Goal: Transaction & Acquisition: Subscribe to service/newsletter

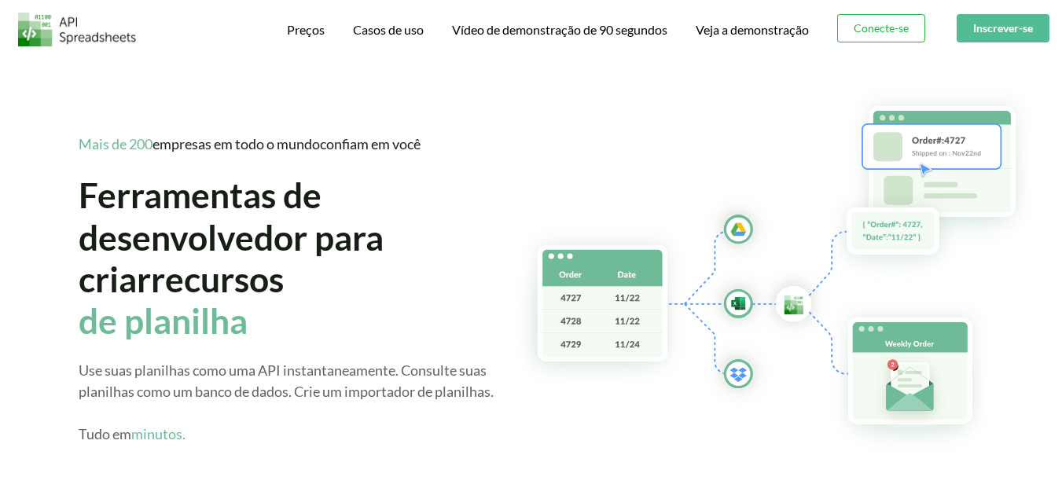
click at [546, 99] on img at bounding box center [785, 272] width 552 height 372
click at [879, 41] on button "Conecte-se" at bounding box center [881, 28] width 88 height 28
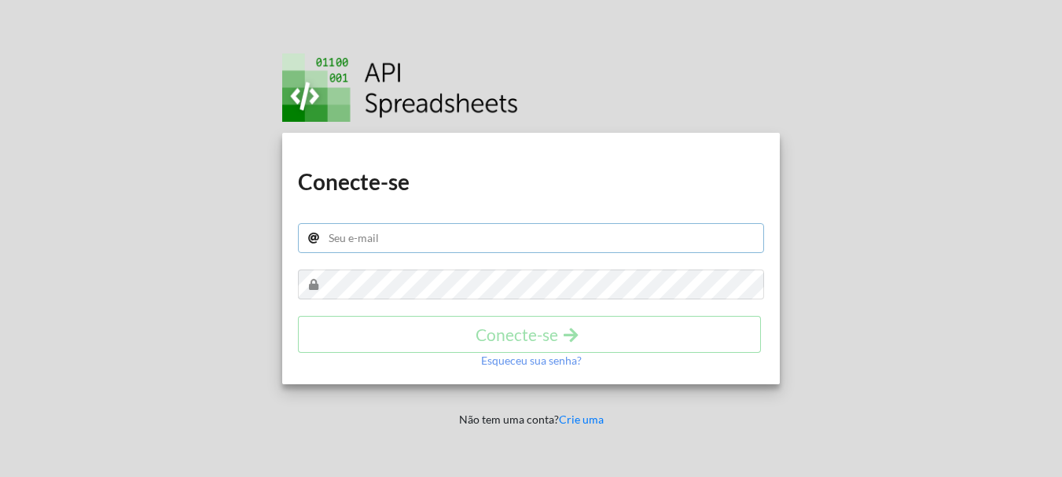
click at [465, 236] on input "text" at bounding box center [531, 238] width 466 height 30
type input "l"
type input "n"
click at [401, 235] on input "lf35424@gmail;.com.br" at bounding box center [531, 238] width 466 height 30
type input "lf35424@gmail.com.br"
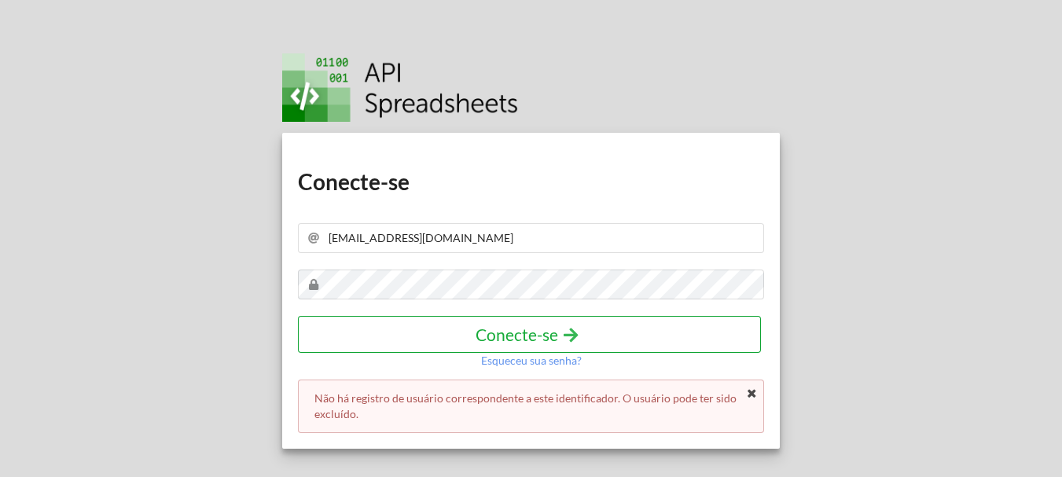
click at [398, 327] on h4 "Conecte-se" at bounding box center [529, 335] width 430 height 20
click at [403, 332] on h4 "Conecte-se" at bounding box center [529, 335] width 430 height 20
click at [409, 325] on h4 "Conecte-se" at bounding box center [529, 335] width 430 height 20
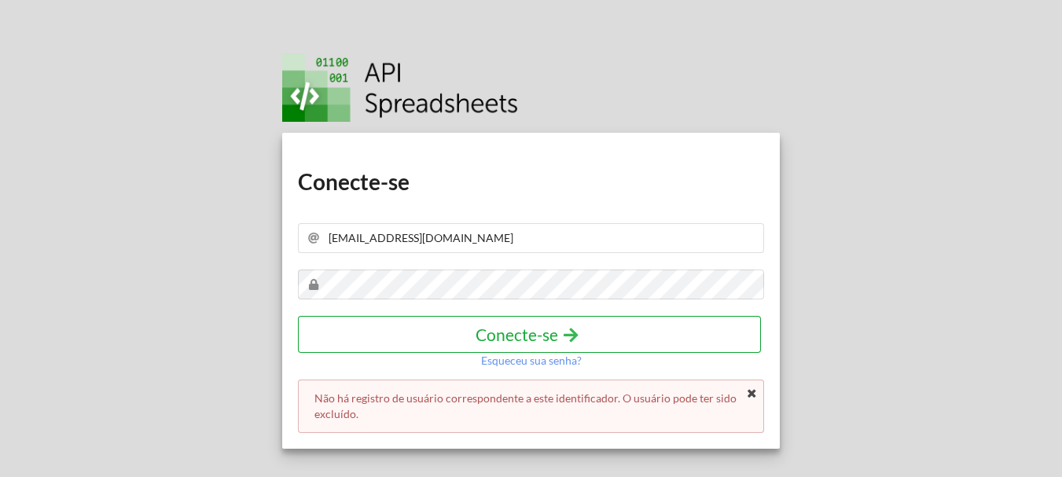
click at [409, 325] on h4 "Conecte-se" at bounding box center [529, 335] width 430 height 20
click at [410, 325] on h4 "Conecte-se" at bounding box center [529, 335] width 430 height 20
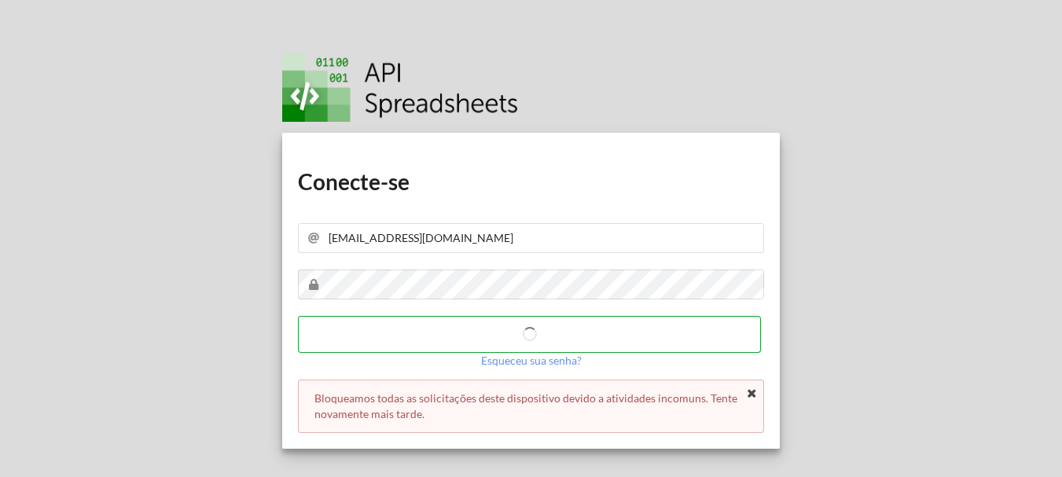
click at [411, 325] on h4 "Conecte-se" at bounding box center [529, 335] width 430 height 20
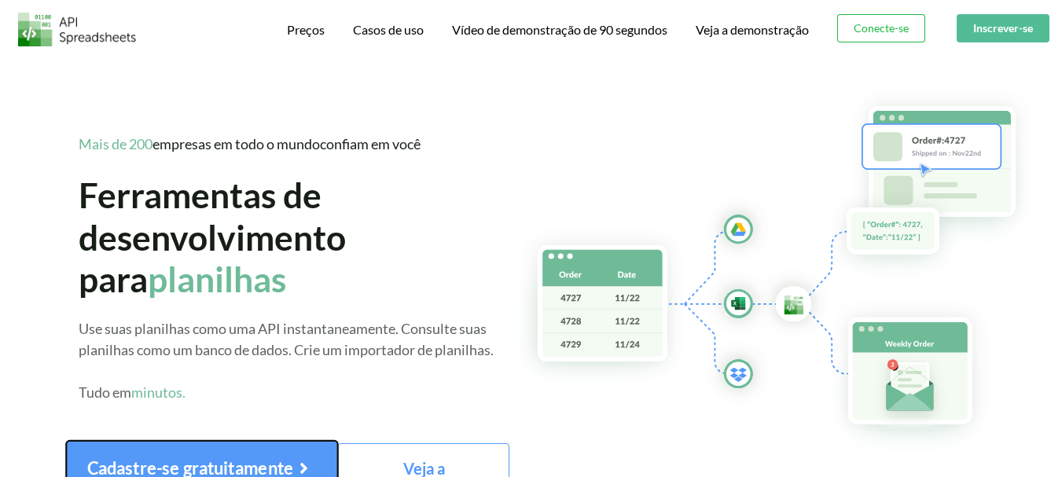
click at [281, 468] on font "Cadastre-se gratuitamente" at bounding box center [190, 467] width 207 height 20
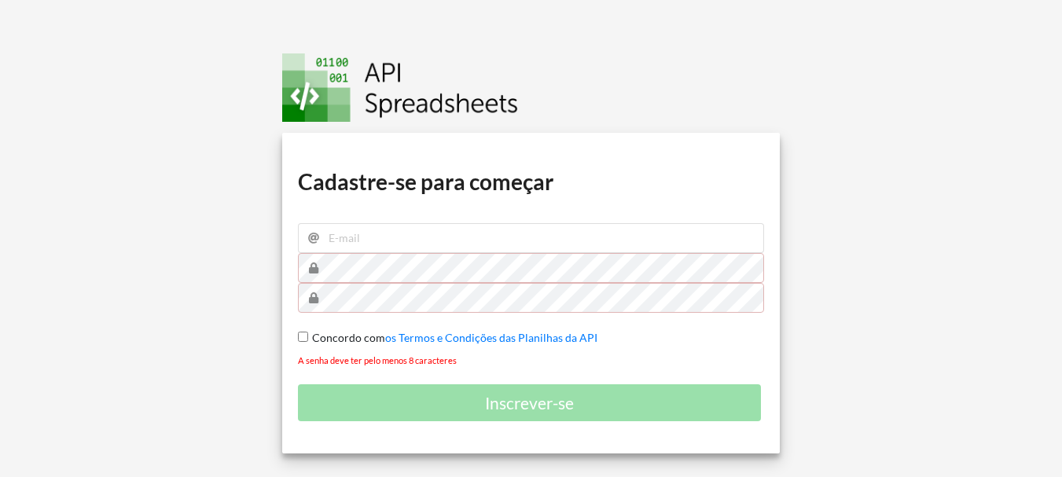
click at [300, 329] on div "Baixar oculto Baixar oculto Baixar oculto Baixar oculto Cadastre-se para começa…" at bounding box center [530, 293] width 497 height 321
click at [368, 235] on input "email" at bounding box center [531, 238] width 466 height 30
type input "lf35424@gmail.com"
click at [354, 285] on div "Baixar oculto Baixar oculto Baixar oculto Baixar oculto Cadastre-se para começa…" at bounding box center [530, 293] width 497 height 321
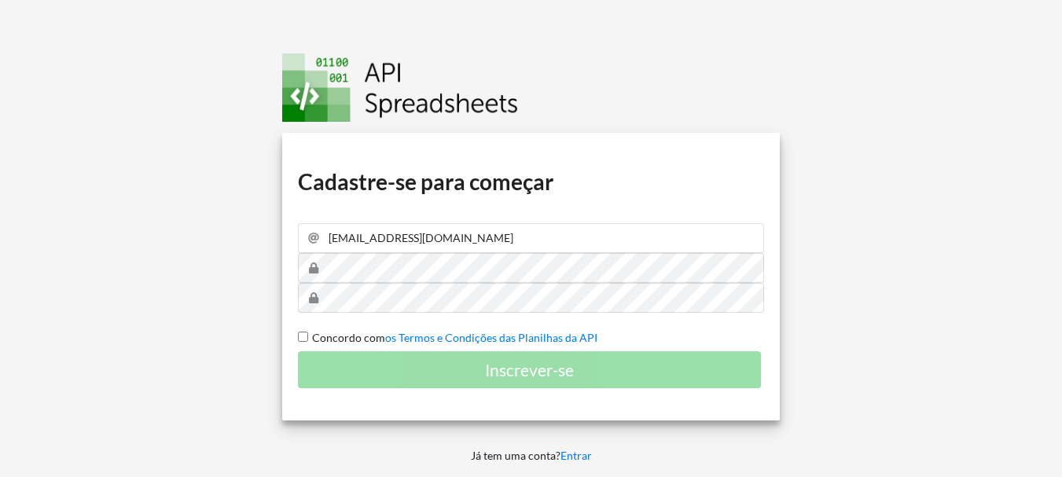
click at [303, 335] on input "Concordo com os Termos e Condições das Planilhas da API" at bounding box center [303, 337] width 10 height 10
checkbox input "true"
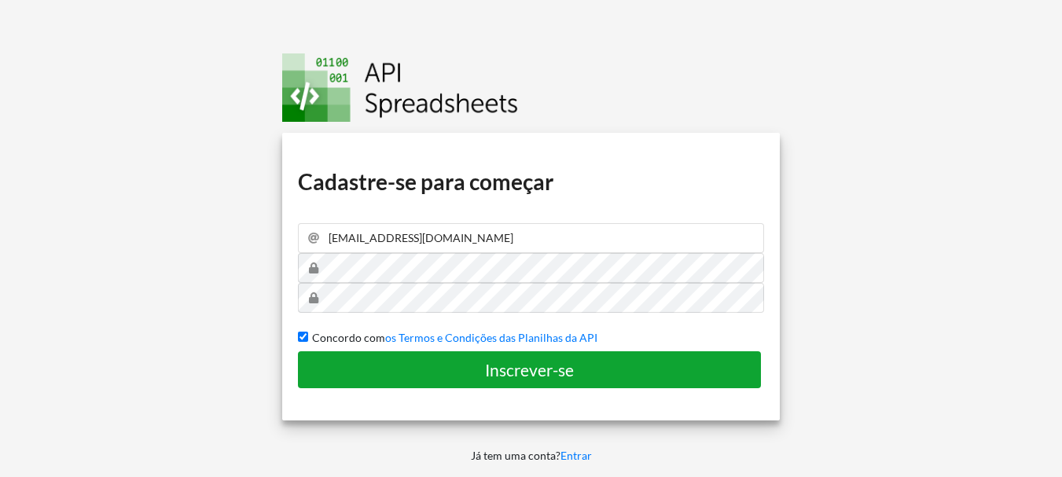
click at [362, 373] on h4 "Inscrever-se" at bounding box center [529, 370] width 430 height 20
checkbox input "false"
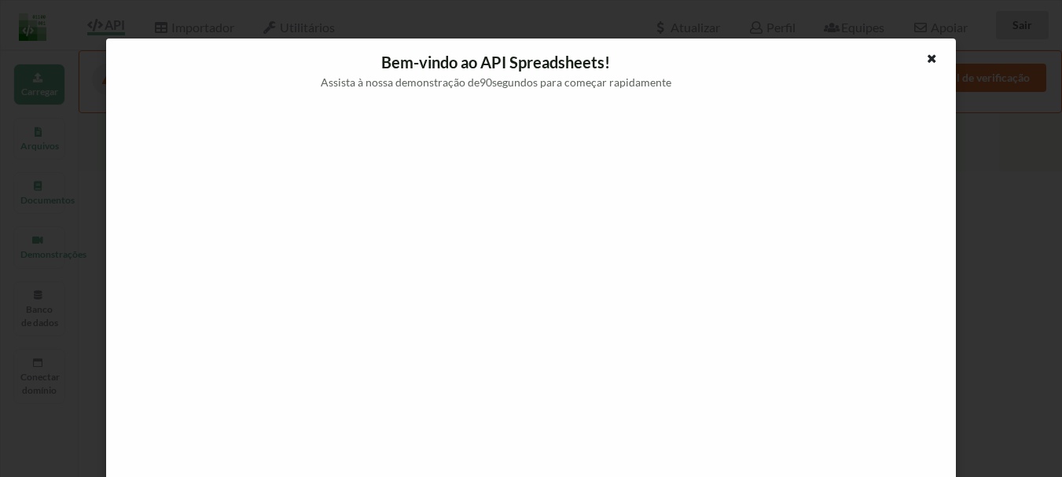
scroll to position [14, 0]
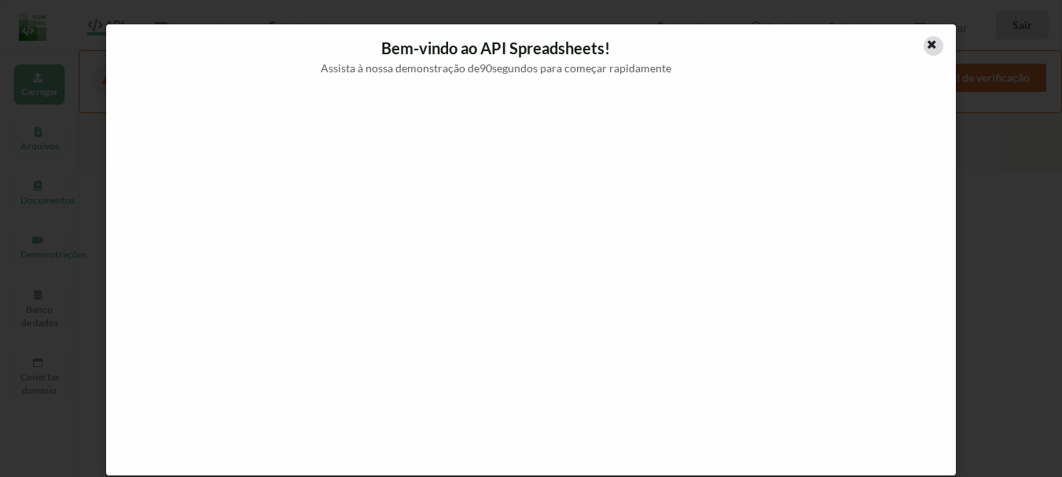
click at [933, 50] on div at bounding box center [933, 46] width 20 height 20
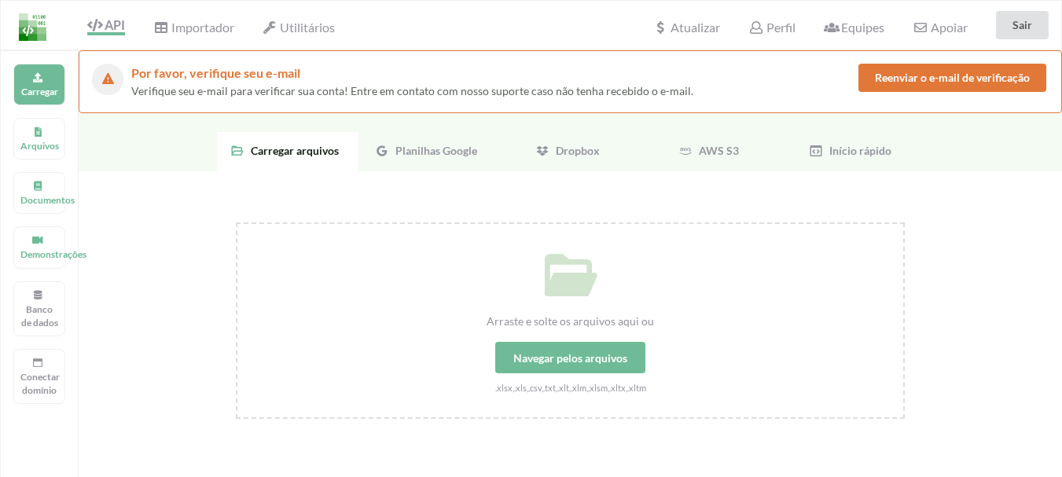
click at [419, 147] on font "Planilhas Google" at bounding box center [436, 150] width 82 height 13
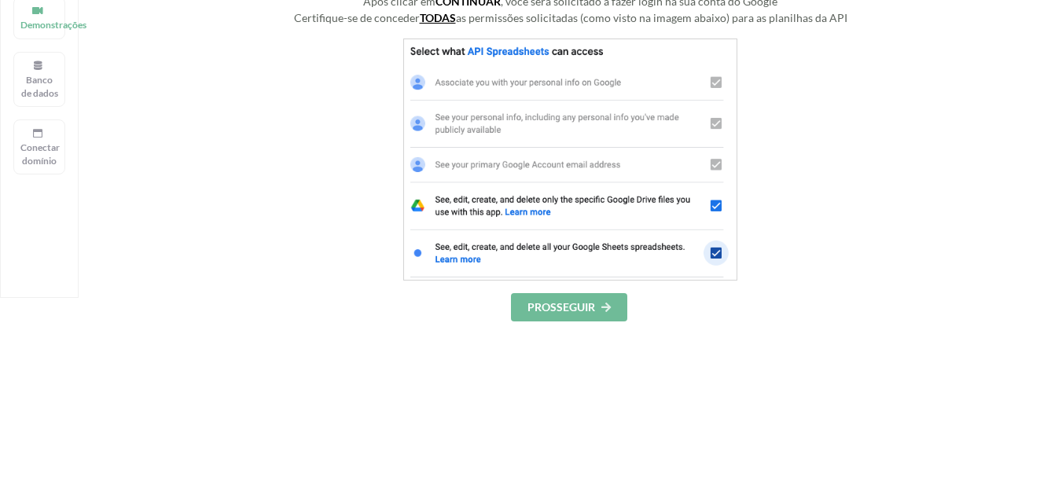
scroll to position [236, 0]
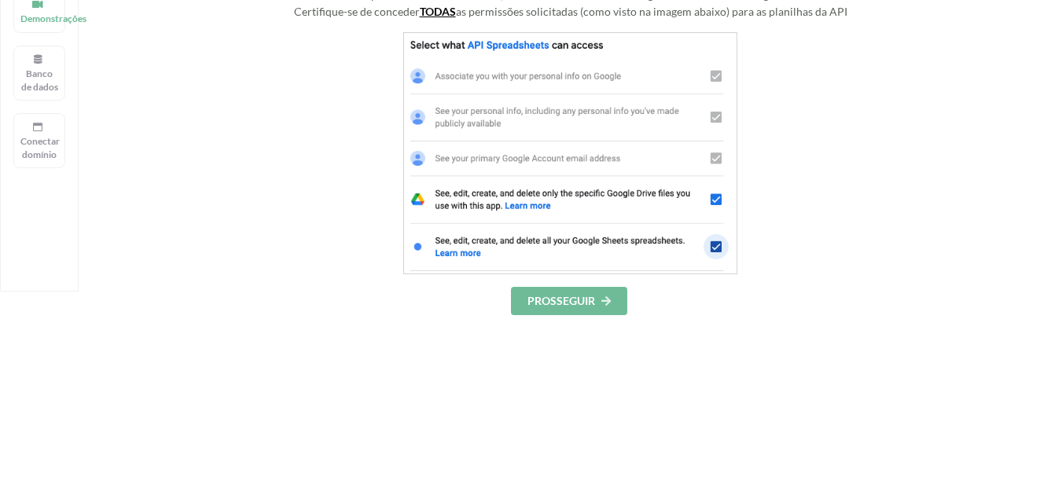
click at [582, 303] on font "PROSSEGUIR" at bounding box center [561, 300] width 68 height 13
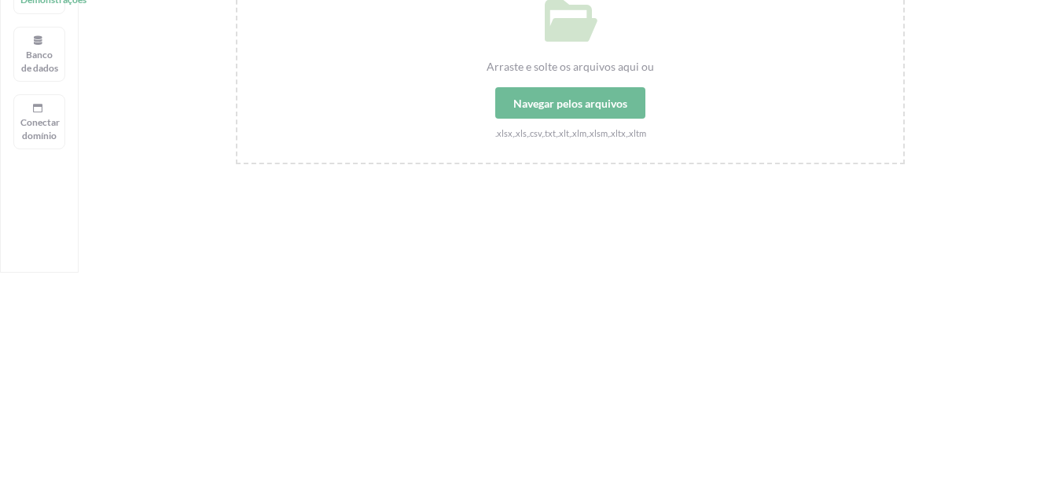
scroll to position [19, 0]
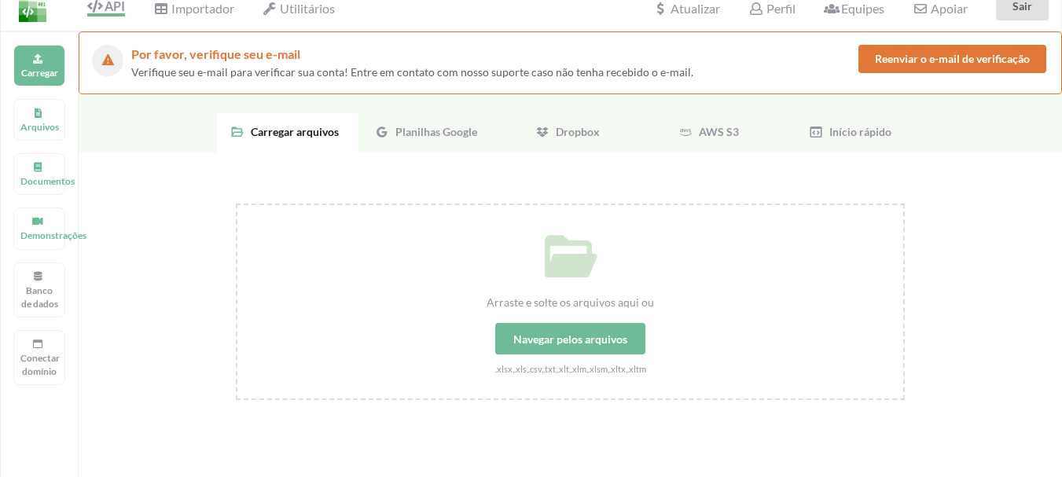
click at [450, 120] on div "Planilhas Google" at bounding box center [428, 132] width 141 height 39
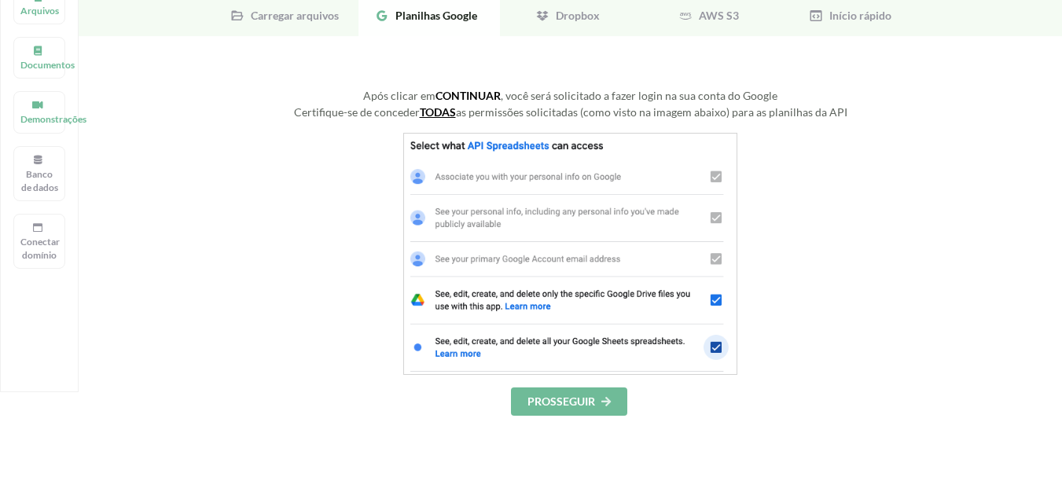
scroll to position [176, 0]
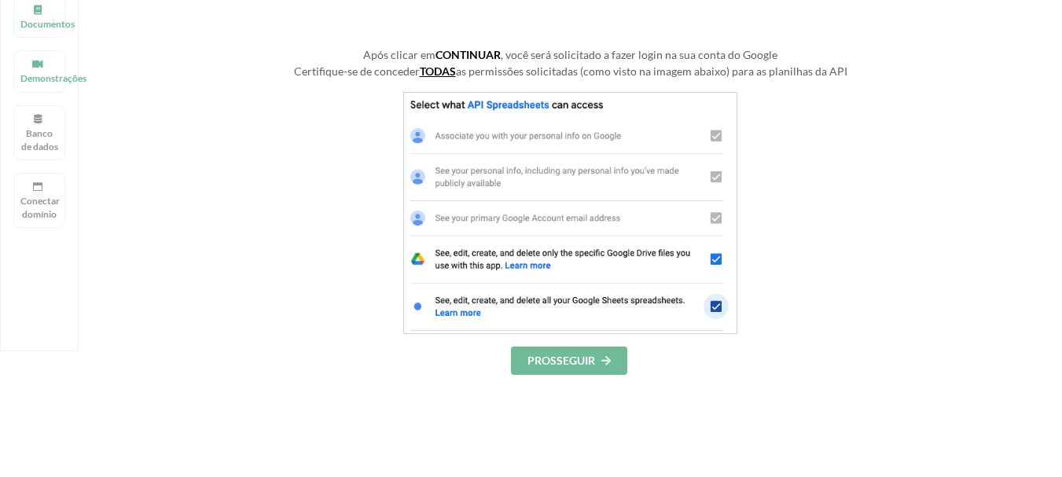
click at [554, 354] on font "PROSSEGUIR" at bounding box center [561, 360] width 68 height 13
